Goal: Information Seeking & Learning: Check status

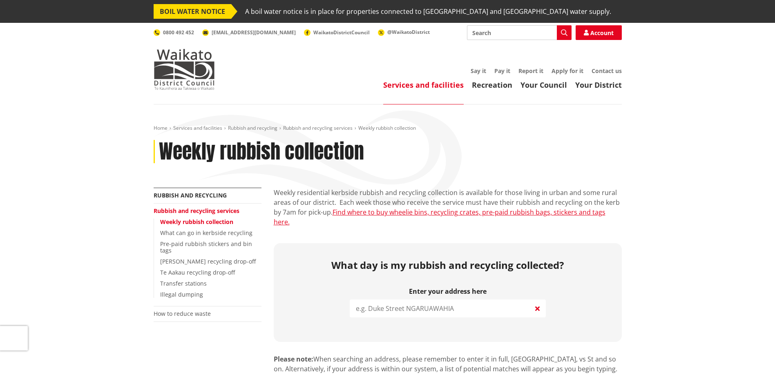
scroll to position [163, 0]
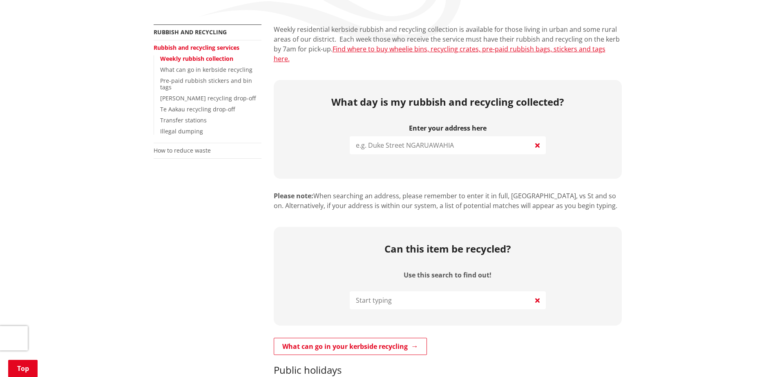
click at [385, 136] on input "search" at bounding box center [448, 145] width 196 height 18
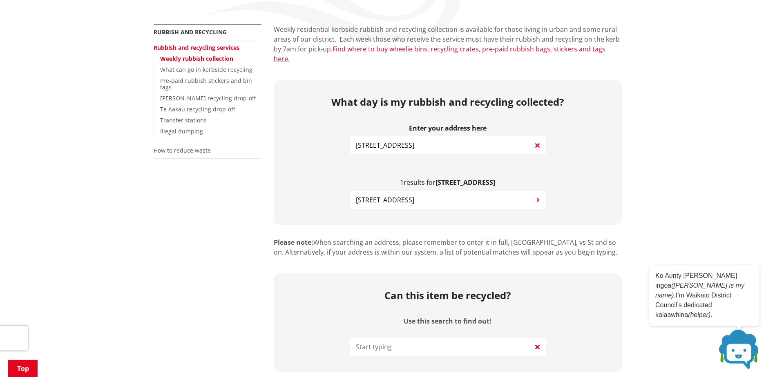
type input "13 coles road"
click at [409, 195] on span "13 Coles Road TUAKAU" at bounding box center [385, 200] width 58 height 10
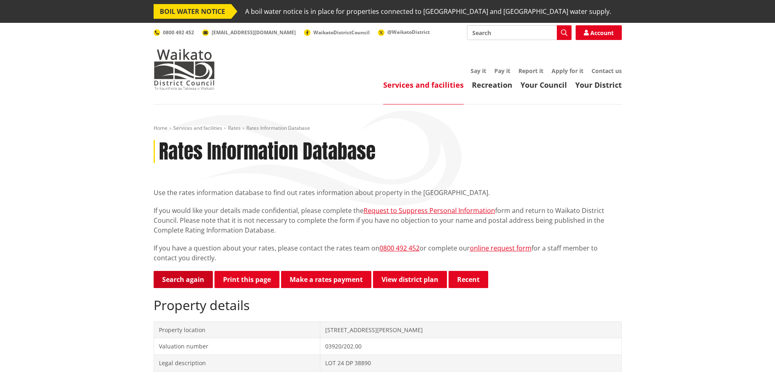
click at [173, 278] on link "Search again" at bounding box center [183, 279] width 59 height 17
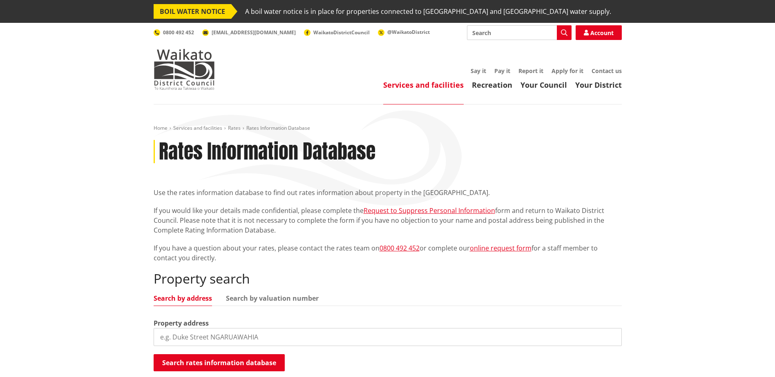
click at [266, 293] on div "Property search Search by address Search by valuation number Property address S…" at bounding box center [388, 321] width 468 height 101
click at [265, 300] on link "Search by valuation number" at bounding box center [272, 298] width 93 height 7
click at [242, 333] on input "search" at bounding box center [388, 337] width 468 height 18
drag, startPoint x: 234, startPoint y: 333, endPoint x: 95, endPoint y: 330, distance: 139.3
click at [95, 330] on div "Home Services and facilities Rates Rates Information Database Rates Information…" at bounding box center [387, 259] width 775 height 309
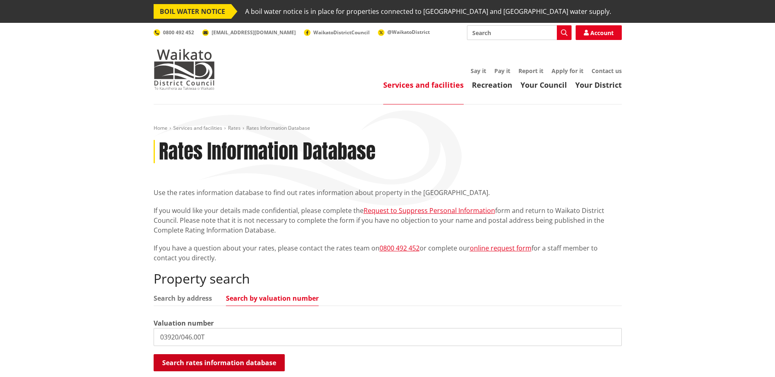
type input "03920/046.00T"
click at [207, 359] on button "Search rates information database" at bounding box center [219, 362] width 131 height 17
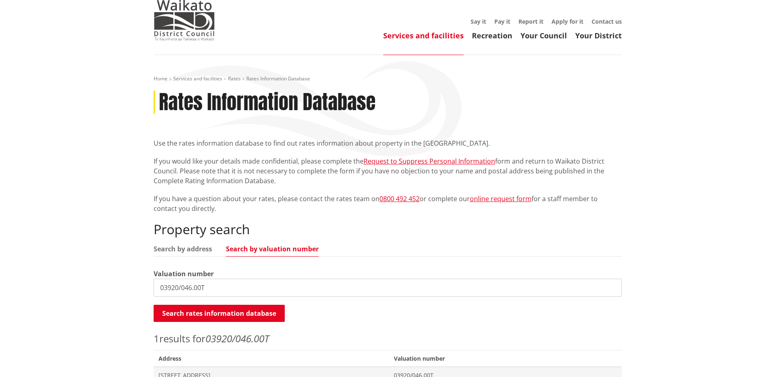
scroll to position [123, 0]
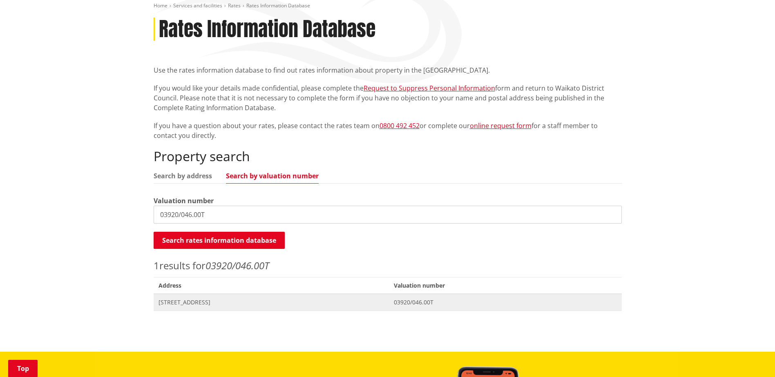
click at [236, 304] on span "50-8 Village Place TUAKAU" at bounding box center [271, 302] width 226 height 8
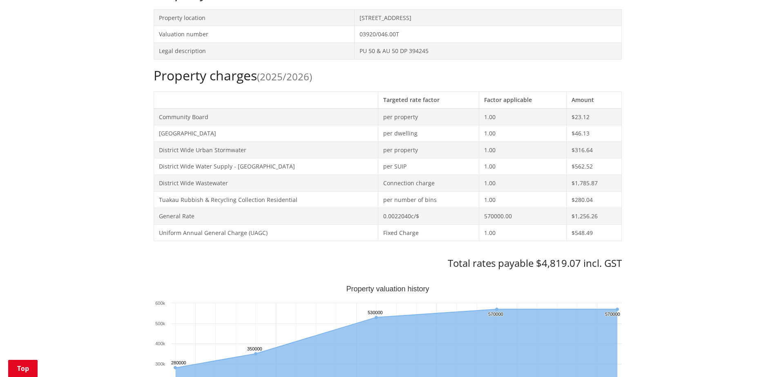
scroll to position [327, 0]
